Goal: Use online tool/utility: Use online tool/utility

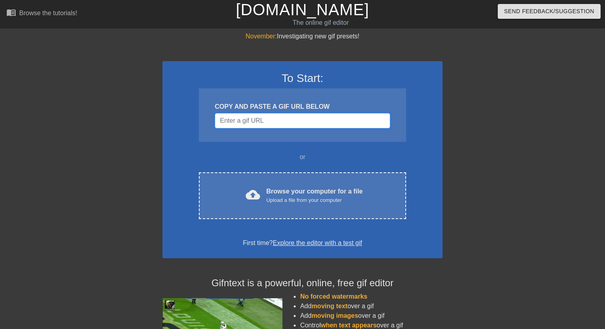
click at [275, 124] on input "Username" at bounding box center [302, 120] width 175 height 15
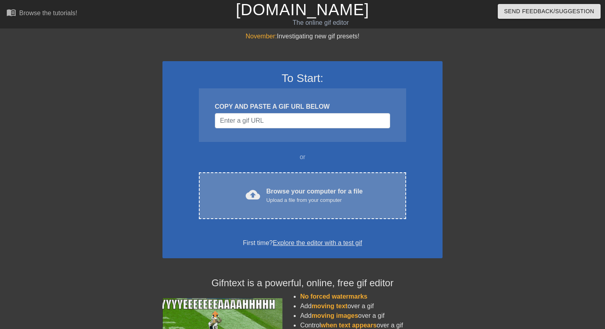
click at [256, 189] on span "cloud_upload" at bounding box center [253, 195] width 14 height 14
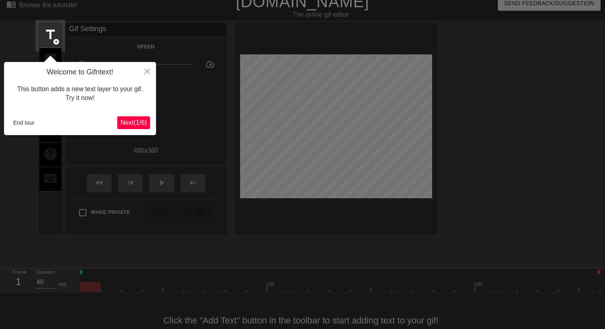
scroll to position [20, 0]
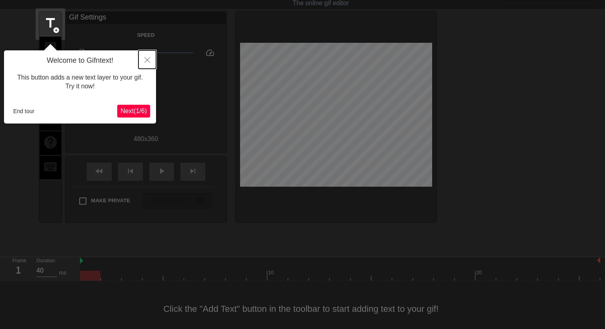
click at [143, 64] on button "Close" at bounding box center [147, 59] width 18 height 18
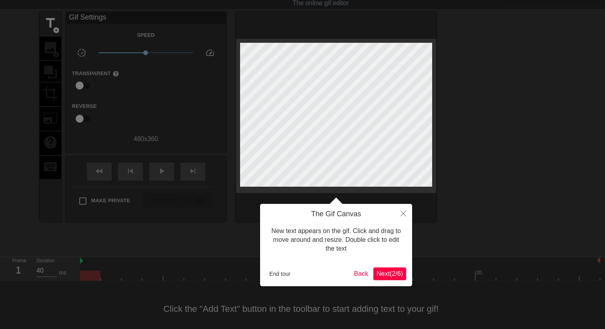
scroll to position [0, 0]
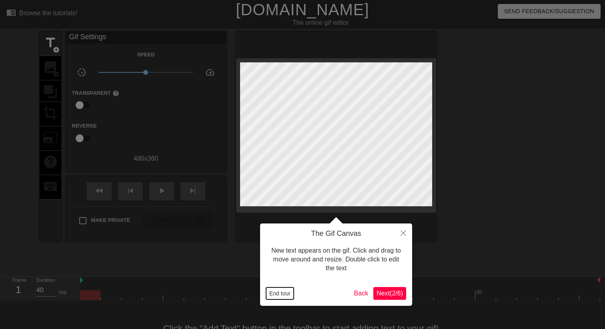
click at [285, 294] on button "End tour" at bounding box center [280, 294] width 28 height 12
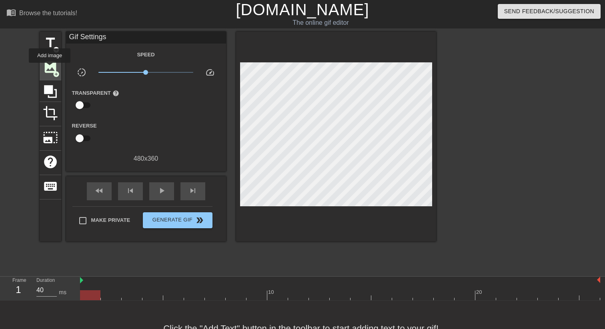
click at [50, 68] on span "image" at bounding box center [50, 67] width 15 height 15
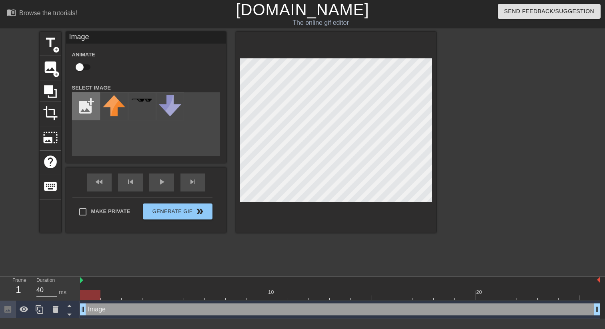
click at [85, 106] on input "file" at bounding box center [85, 106] width 27 height 27
type input "C:\fakepath\scared_nemo_saberspark_design__edited__by_findingnemo536_dgrs1v7-fu…"
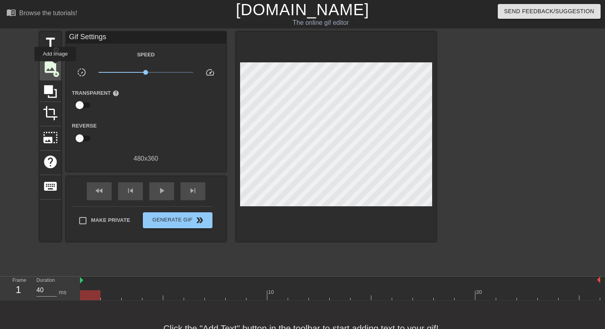
click at [55, 67] on span "image" at bounding box center [50, 67] width 15 height 15
click at [48, 68] on span "image" at bounding box center [50, 67] width 15 height 15
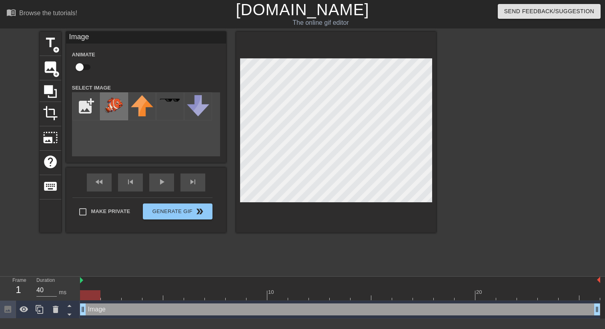
click at [109, 114] on img at bounding box center [114, 105] width 22 height 20
click at [434, 196] on div at bounding box center [336, 132] width 200 height 201
click at [48, 130] on span "photo_size_select_large" at bounding box center [50, 137] width 15 height 15
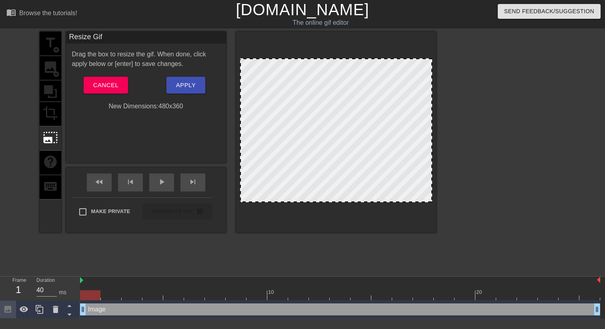
click at [368, 78] on div at bounding box center [336, 130] width 192 height 144
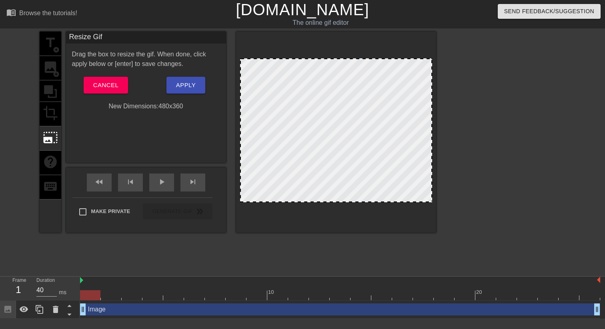
click at [50, 93] on div "title add_circle image add_circle crop photo_size_select_large help keyboard" at bounding box center [51, 132] width 22 height 201
click at [106, 86] on span "Cancel" at bounding box center [105, 85] width 25 height 10
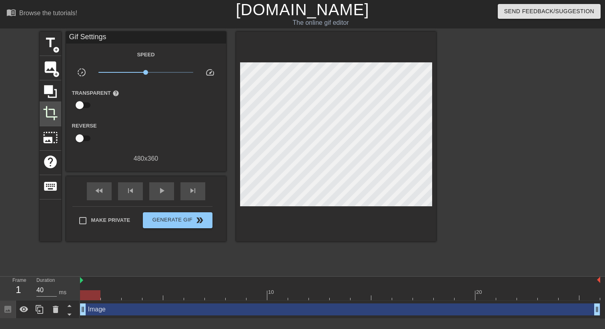
click at [51, 115] on span "crop" at bounding box center [50, 113] width 15 height 15
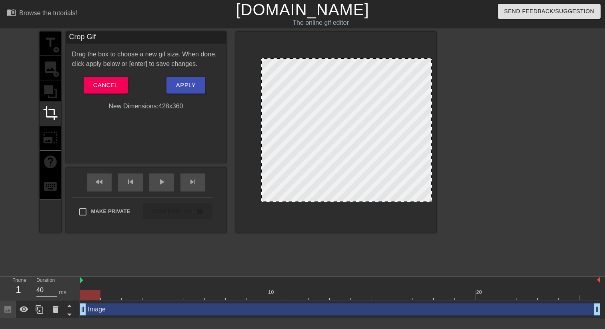
drag, startPoint x: 240, startPoint y: 125, endPoint x: 261, endPoint y: 126, distance: 20.8
click at [261, 126] on div at bounding box center [262, 130] width 4 height 142
drag, startPoint x: 432, startPoint y: 131, endPoint x: 419, endPoint y: 132, distance: 12.4
click at [419, 132] on div at bounding box center [336, 132] width 200 height 201
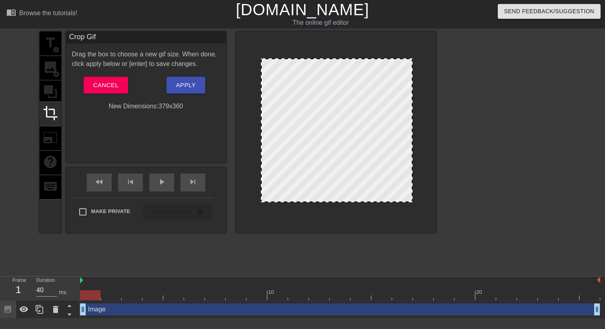
drag, startPoint x: 431, startPoint y: 132, endPoint x: 411, endPoint y: 132, distance: 19.6
click at [188, 80] on span "Apply" at bounding box center [186, 85] width 20 height 10
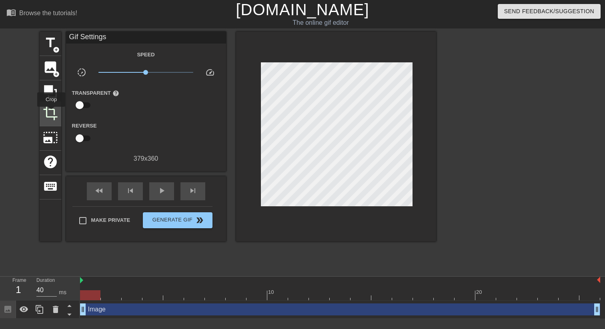
click at [52, 112] on span "crop" at bounding box center [50, 113] width 15 height 15
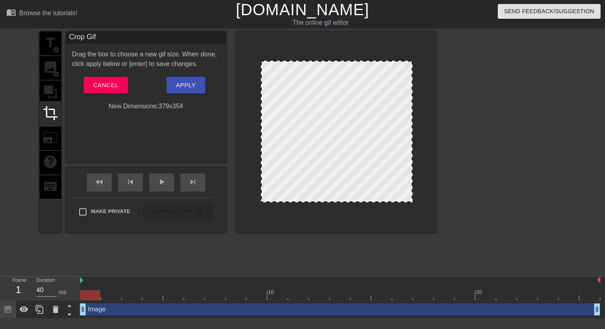
click at [340, 60] on div at bounding box center [337, 62] width 150 height 4
click at [193, 87] on span "Apply" at bounding box center [186, 85] width 20 height 10
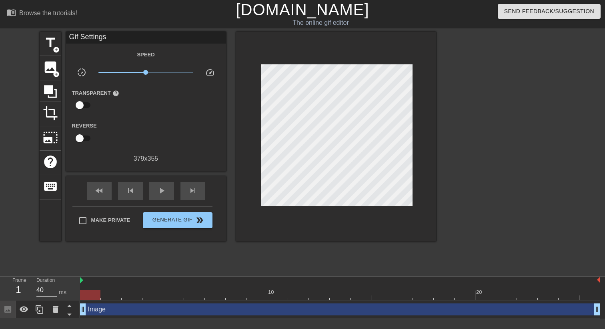
click at [496, 101] on div at bounding box center [506, 152] width 120 height 240
click at [444, 182] on div "title add_circle image add_circle crop photo_size_select_large help keyboard Gi…" at bounding box center [302, 152] width 605 height 240
click at [164, 218] on span "Generate Gif double_arrow" at bounding box center [177, 221] width 63 height 10
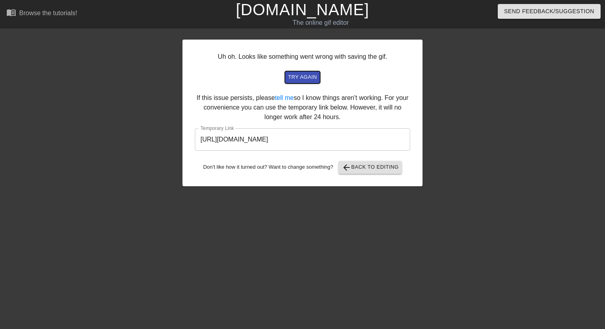
click at [299, 78] on span "try again" at bounding box center [302, 77] width 29 height 9
click at [311, 78] on span "try again" at bounding box center [302, 77] width 29 height 9
